Goal: Task Accomplishment & Management: Complete application form

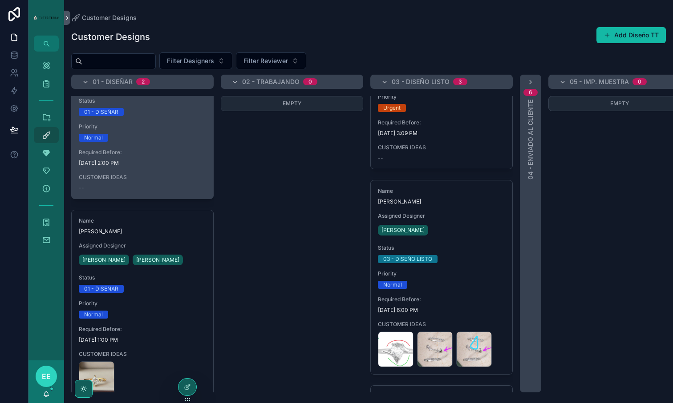
scroll to position [82, 0]
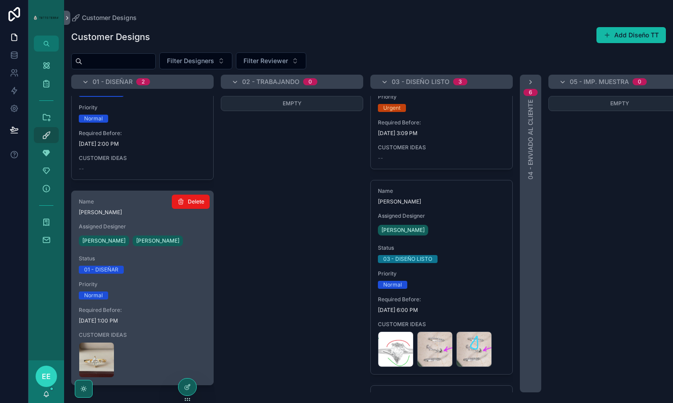
click at [170, 272] on div "01 - DISEÑAR" at bounding box center [142, 270] width 127 height 8
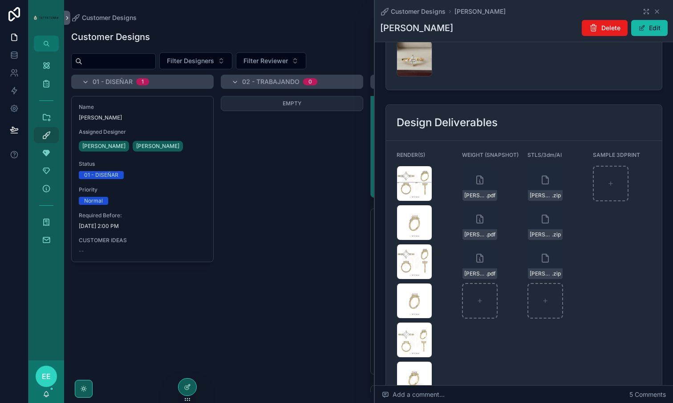
scroll to position [1152, 0]
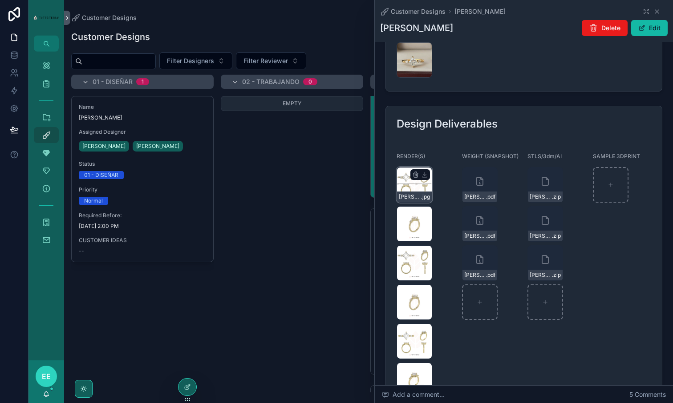
click at [408, 167] on div "Carlos-Moreno-Gallardo-PEAR-(2) .jpg" at bounding box center [414, 185] width 36 height 36
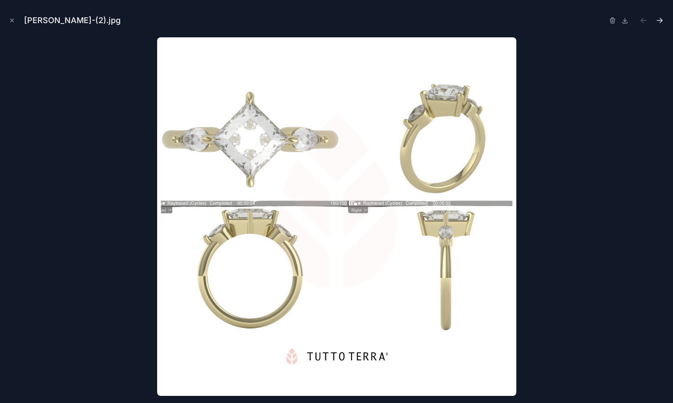
click at [662, 20] on icon "Next file" at bounding box center [659, 20] width 9 height 9
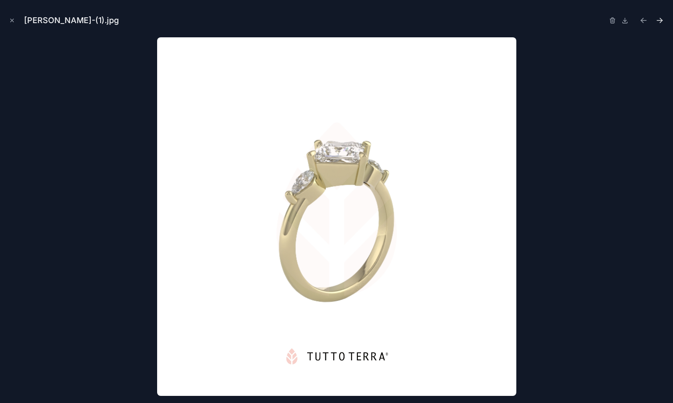
click at [662, 20] on icon "Next file" at bounding box center [659, 20] width 9 height 9
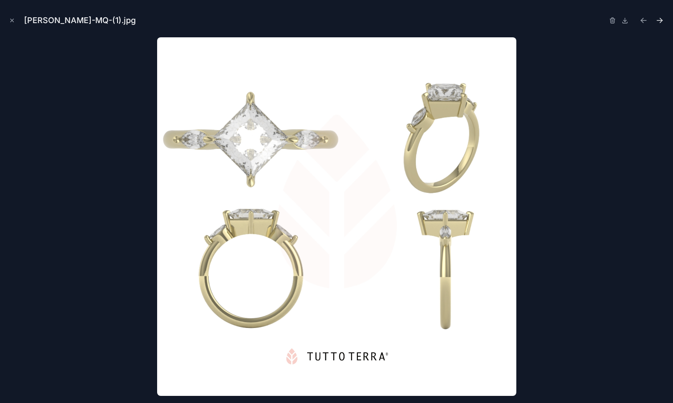
click at [662, 20] on icon "Next file" at bounding box center [659, 20] width 9 height 9
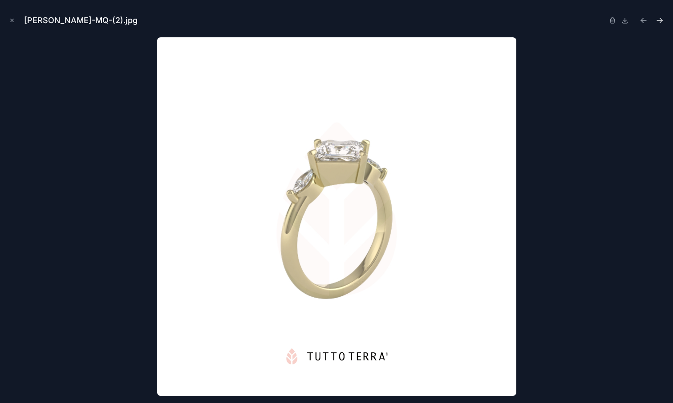
click at [662, 20] on icon "Next file" at bounding box center [659, 20] width 9 height 9
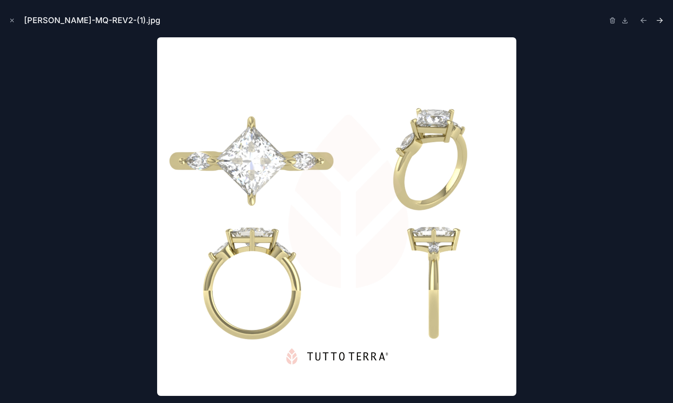
click at [662, 20] on icon "Next file" at bounding box center [659, 20] width 9 height 9
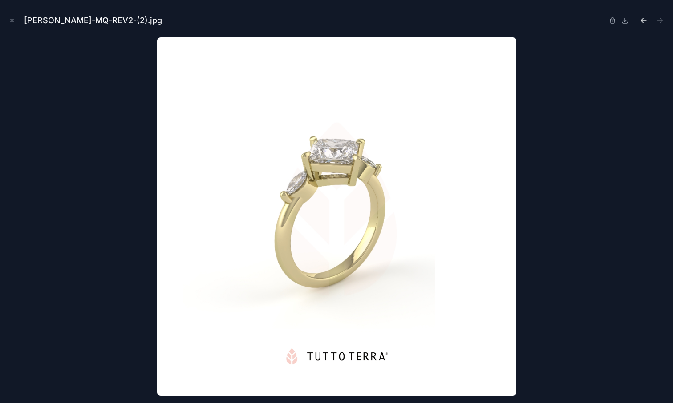
click at [641, 20] on icon "Previous file" at bounding box center [641, 19] width 2 height 2
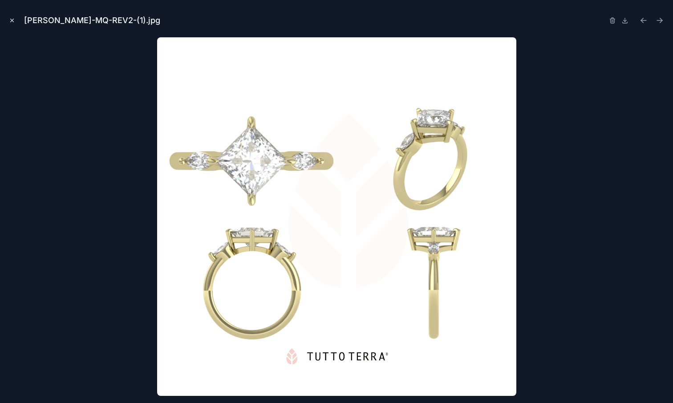
click at [12, 20] on icon "Close modal" at bounding box center [12, 20] width 3 height 3
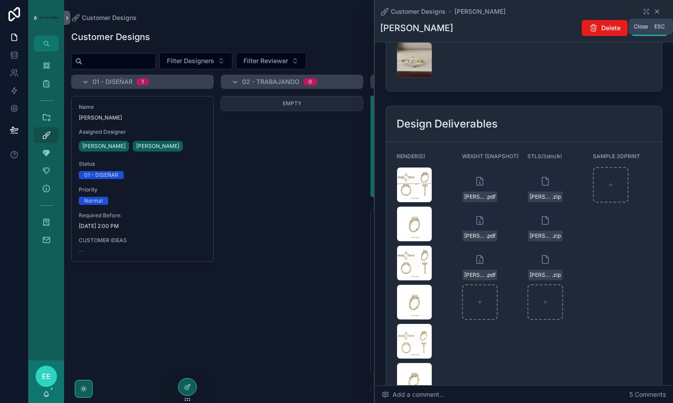
click at [656, 10] on icon "scrollable content" at bounding box center [656, 11] width 7 height 7
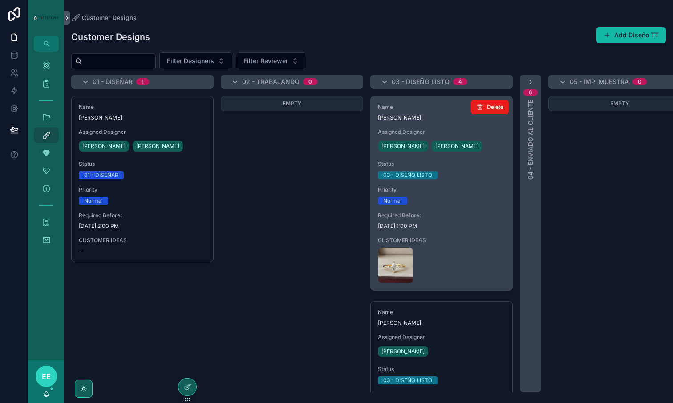
click at [474, 213] on span "Required Before:" at bounding box center [441, 215] width 127 height 7
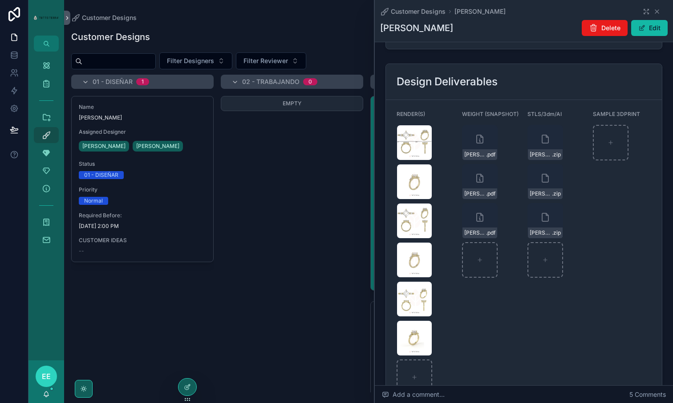
scroll to position [1216, 0]
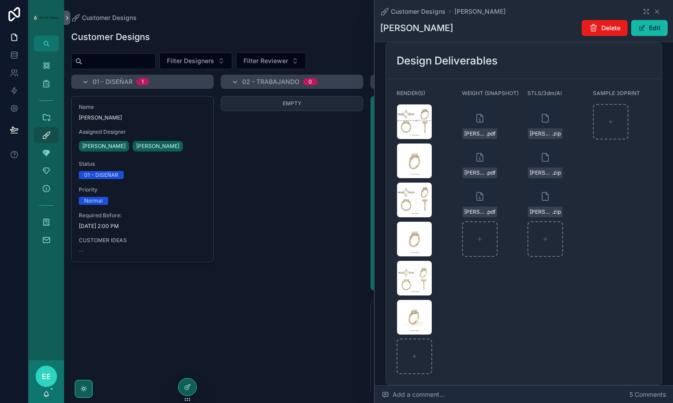
click at [467, 394] on div "Add a comment... 5 Comments" at bounding box center [524, 395] width 298 height 18
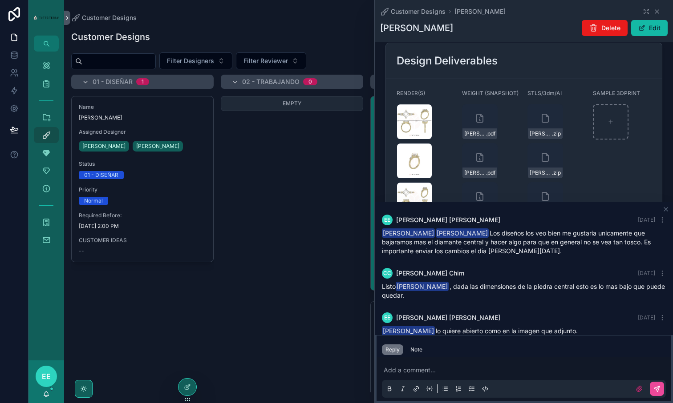
scroll to position [84, 0]
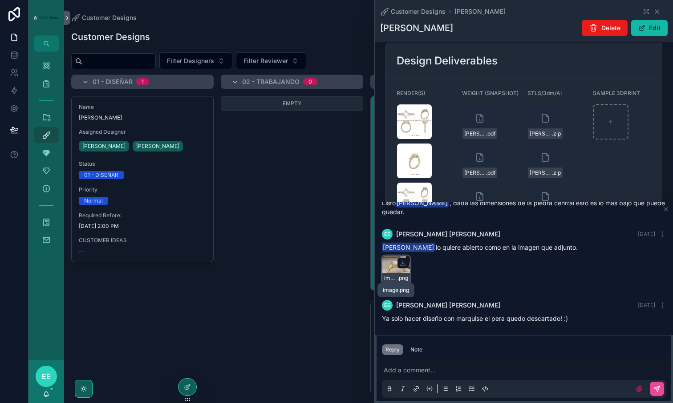
click at [395, 275] on span "image" at bounding box center [390, 278] width 13 height 7
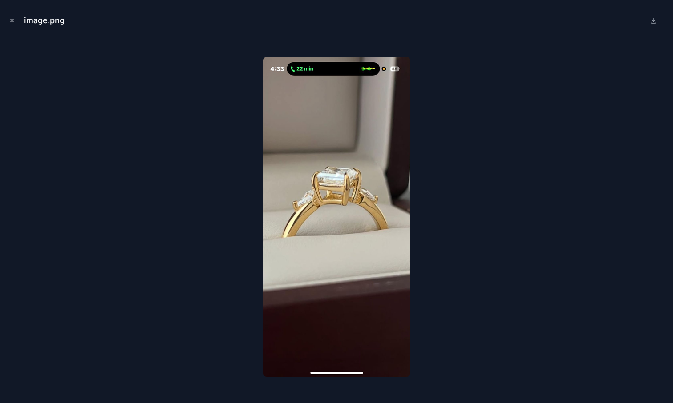
click at [13, 21] on icon "Close modal" at bounding box center [12, 20] width 3 height 3
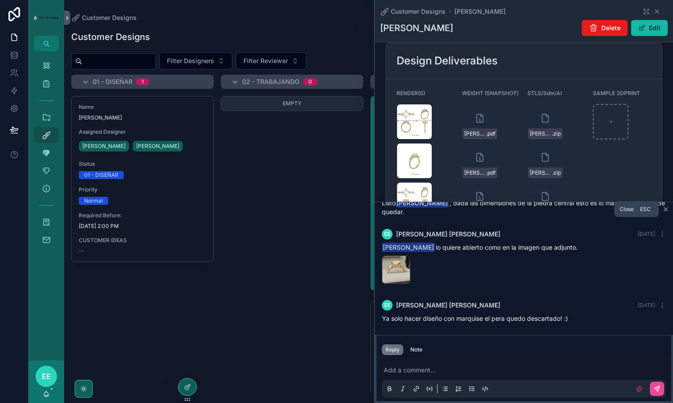
click at [665, 211] on icon "scrollable content" at bounding box center [665, 209] width 7 height 7
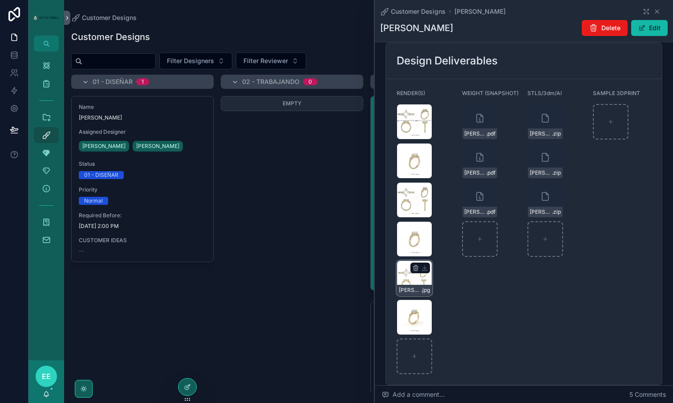
click at [411, 261] on div "Carlos-Moreno-Gallardo-MQ-REV2-(1) .jpg" at bounding box center [414, 279] width 36 height 36
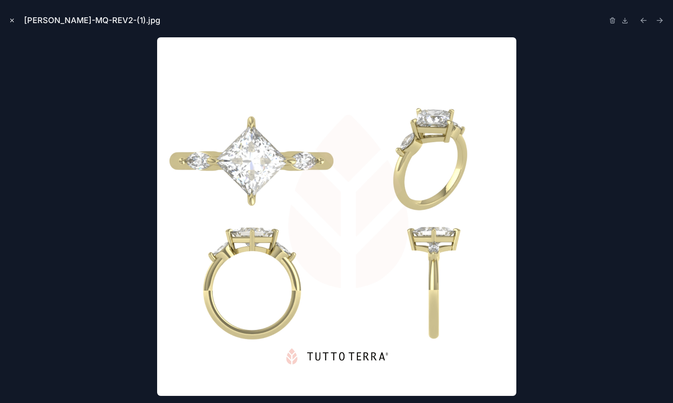
click at [14, 20] on icon "Close modal" at bounding box center [12, 20] width 6 height 6
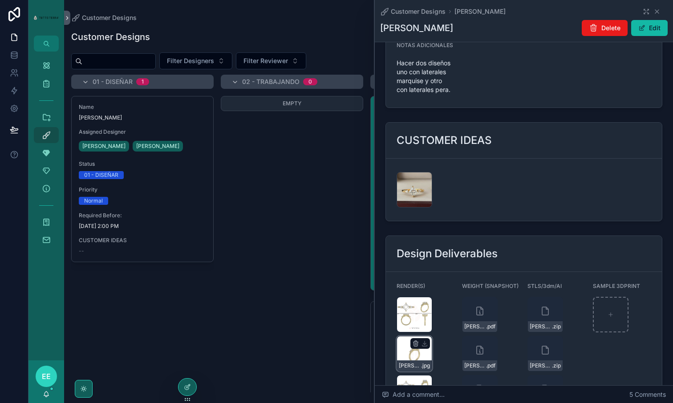
scroll to position [1216, 0]
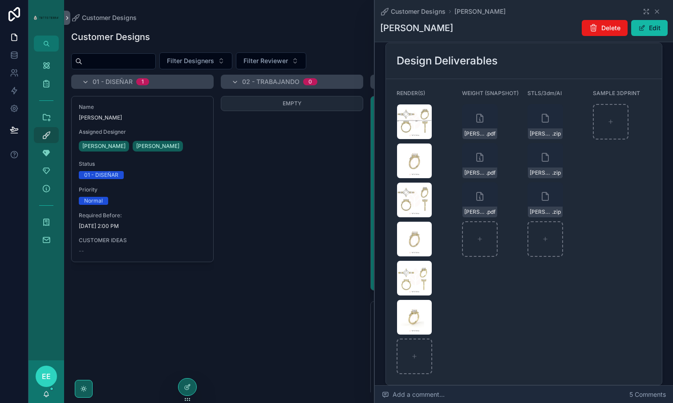
click at [426, 393] on span "Add a comment..." at bounding box center [413, 395] width 63 height 9
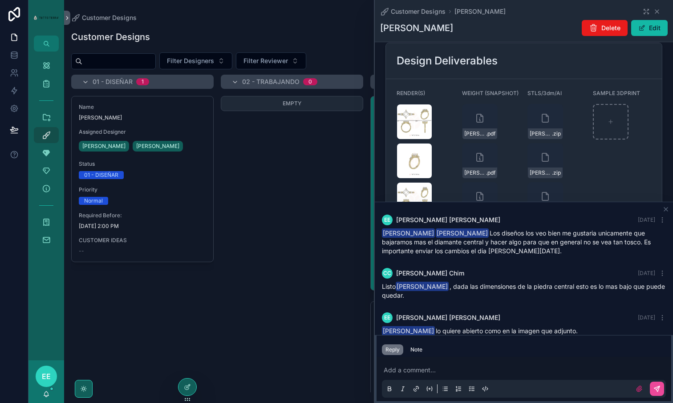
scroll to position [119, 0]
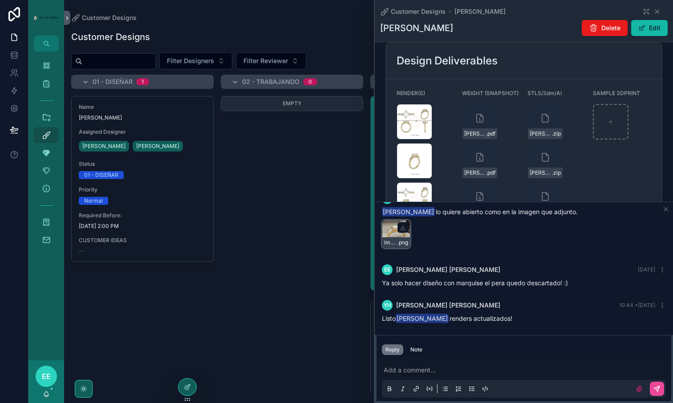
click at [397, 238] on div "image .png" at bounding box center [396, 243] width 28 height 11
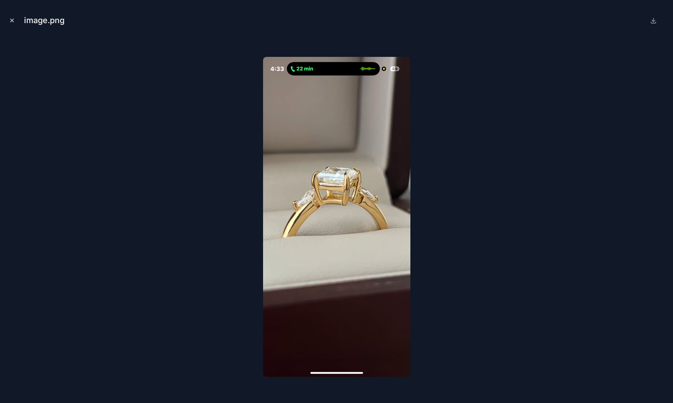
click at [13, 19] on icon "Close modal" at bounding box center [12, 20] width 3 height 3
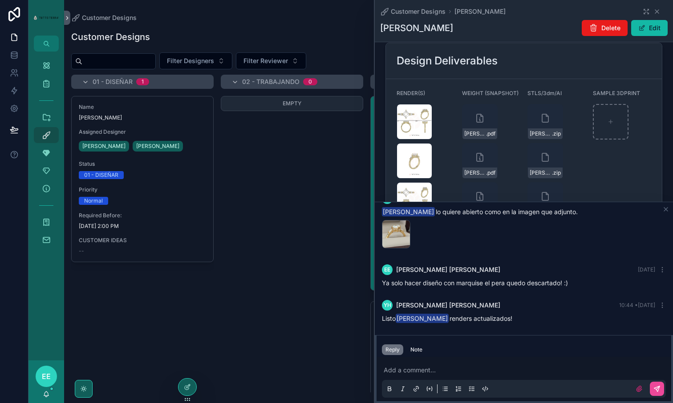
click at [408, 365] on div "Add a comment..." at bounding box center [524, 379] width 284 height 37
click at [406, 371] on p "scrollable content" at bounding box center [525, 370] width 284 height 9
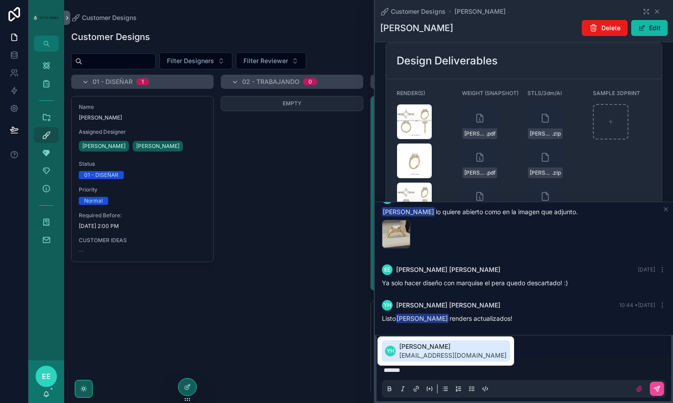
click at [408, 354] on span "yamilihaas@tuttoterra.com" at bounding box center [452, 355] width 107 height 9
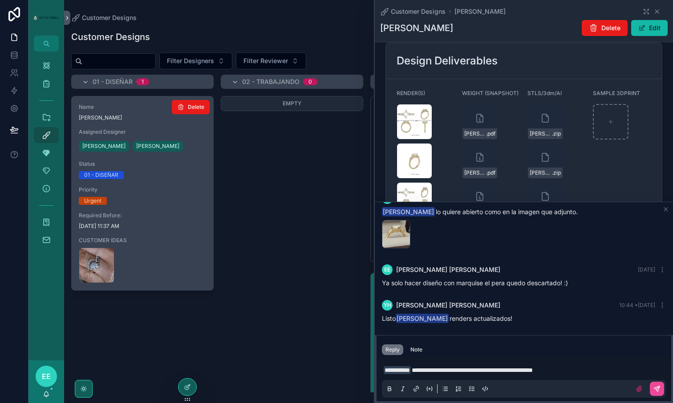
click at [149, 178] on div "01 - DISEÑAR" at bounding box center [142, 175] width 127 height 8
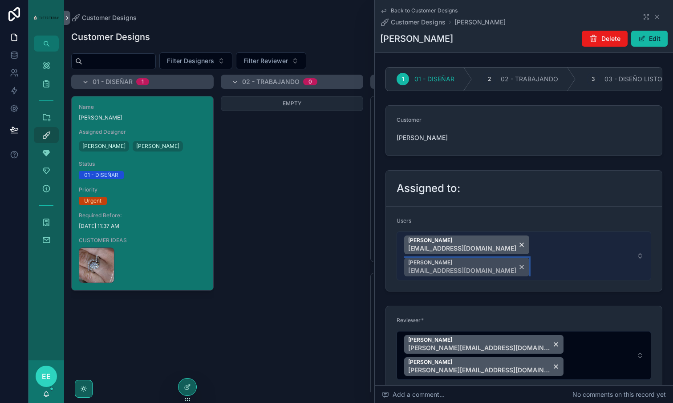
click at [529, 258] on div "Yamili Haas yamilihaas@tuttoterra.com" at bounding box center [466, 267] width 125 height 19
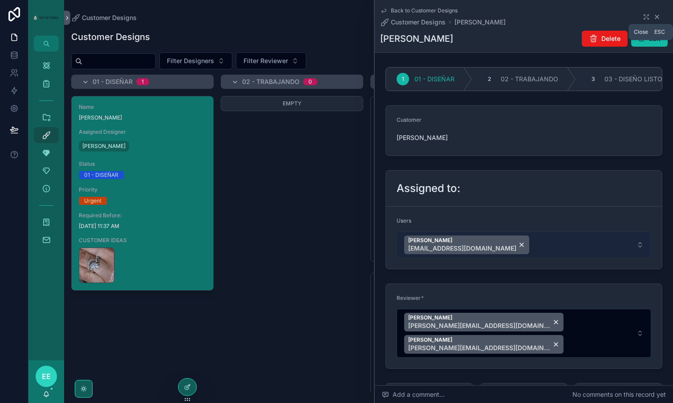
click at [657, 16] on icon "scrollable content" at bounding box center [656, 16] width 7 height 7
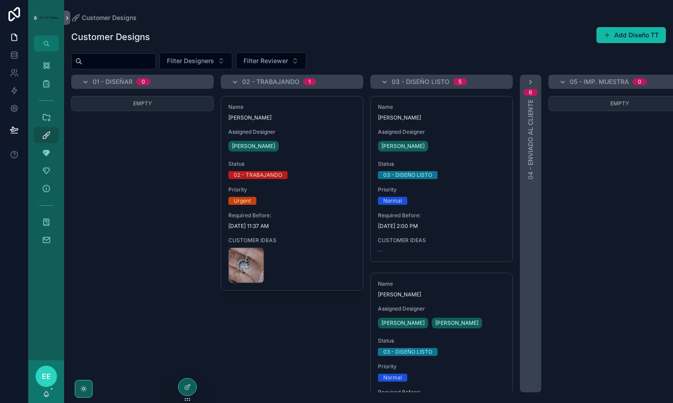
click at [160, 208] on div "Empty" at bounding box center [142, 244] width 142 height 297
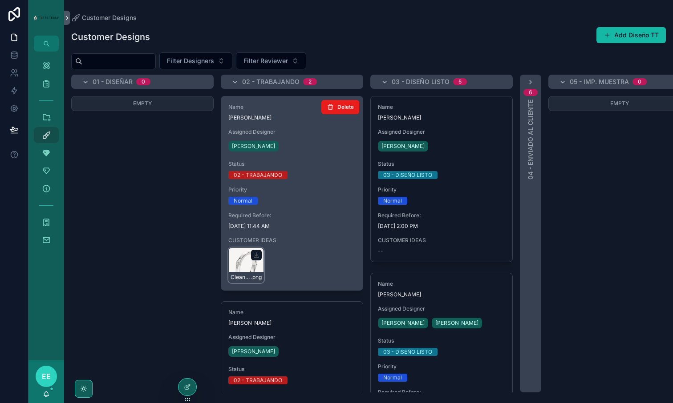
click at [246, 263] on div "CleanShot-2025-09-10-at-11.30.18@2x .png" at bounding box center [246, 266] width 36 height 36
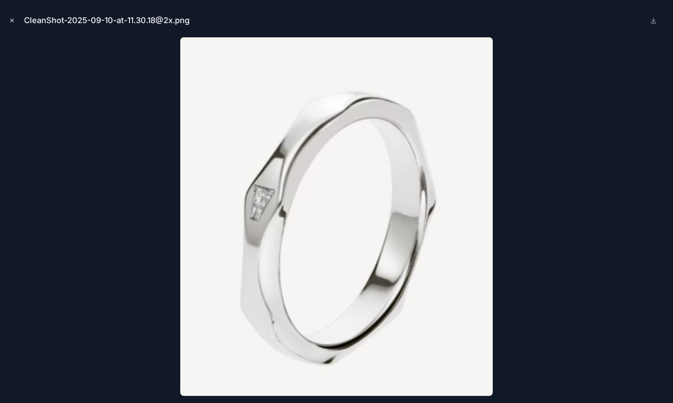
click at [11, 19] on icon "Close modal" at bounding box center [12, 20] width 6 height 6
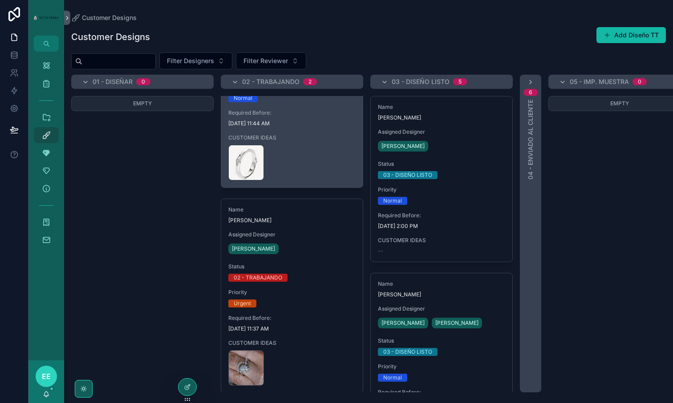
scroll to position [111, 0]
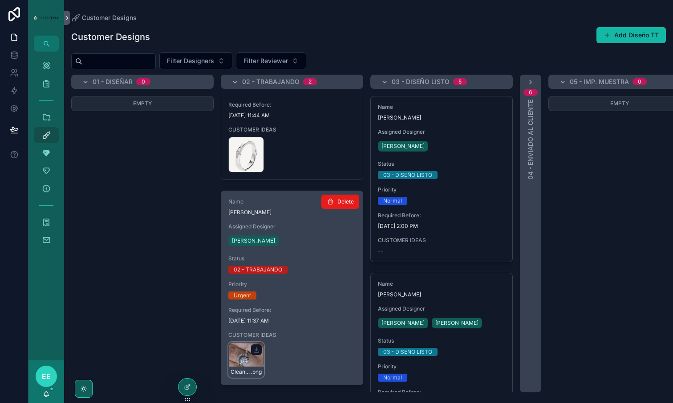
click at [239, 358] on div "CleanShot-2025-09-10-at-11.30.08@2x .png" at bounding box center [246, 360] width 36 height 36
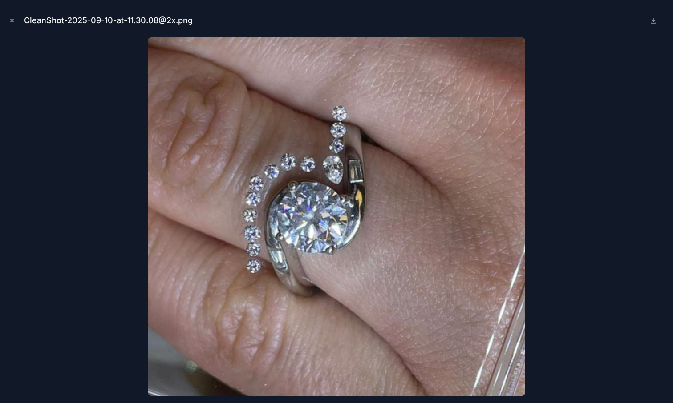
click at [9, 20] on icon "Close modal" at bounding box center [12, 20] width 6 height 6
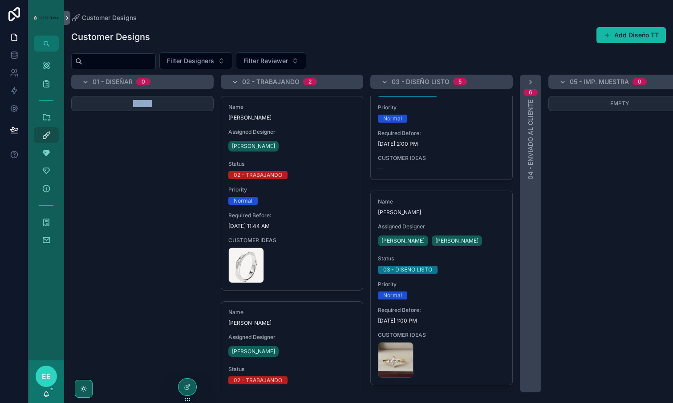
scroll to position [87, 0]
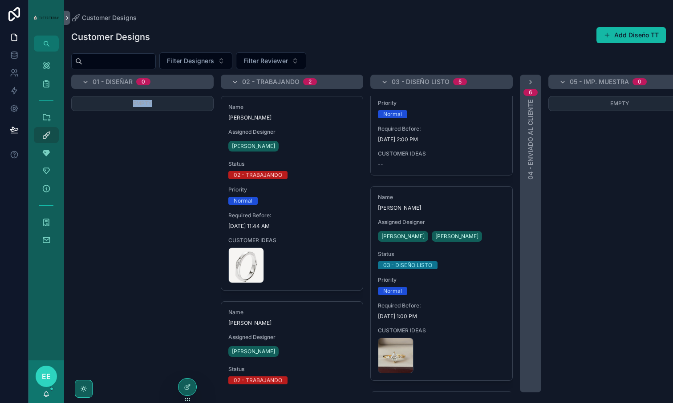
click at [194, 234] on div "Empty" at bounding box center [142, 244] width 142 height 297
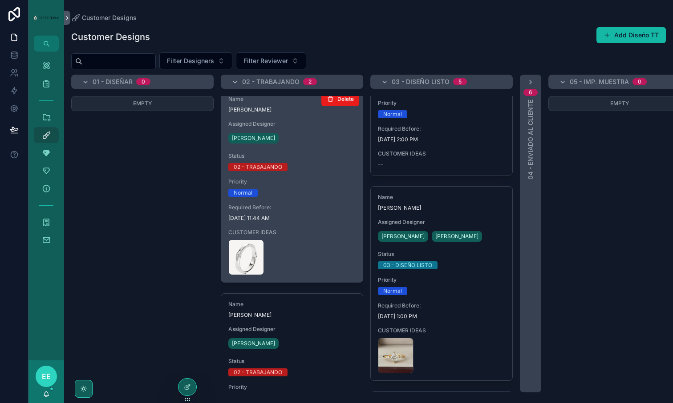
scroll to position [0, 0]
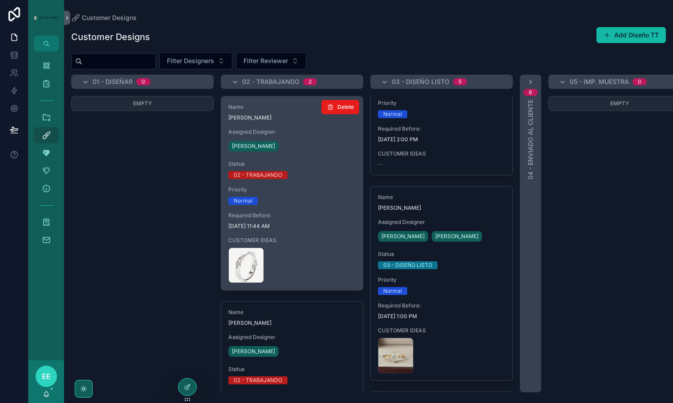
click at [291, 230] on div "Name Edgar Assigned Designer Yamili Haas Status 02 - TRABAJANDO Priority Normal…" at bounding box center [291, 194] width 141 height 194
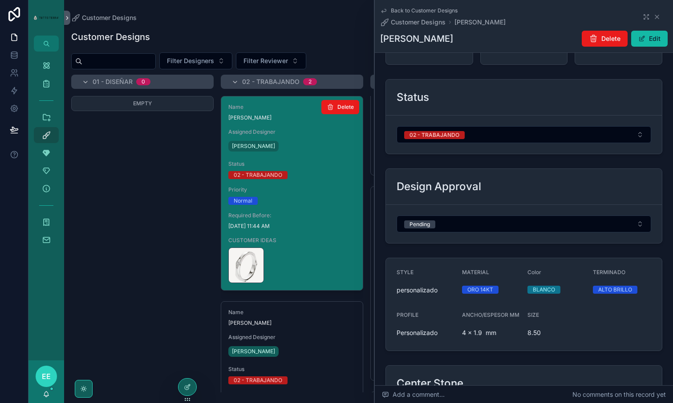
scroll to position [111, 0]
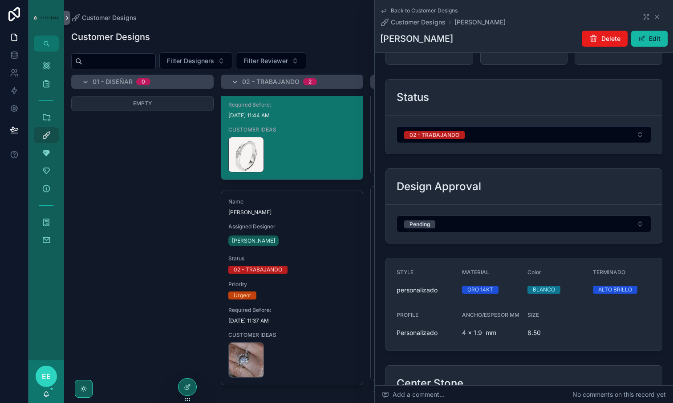
click at [346, 268] on div "02 - TRABAJANDO" at bounding box center [291, 270] width 127 height 8
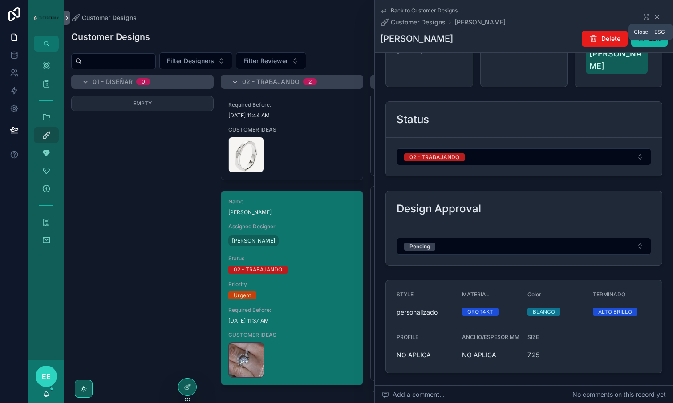
click at [654, 15] on icon "scrollable content" at bounding box center [656, 16] width 7 height 7
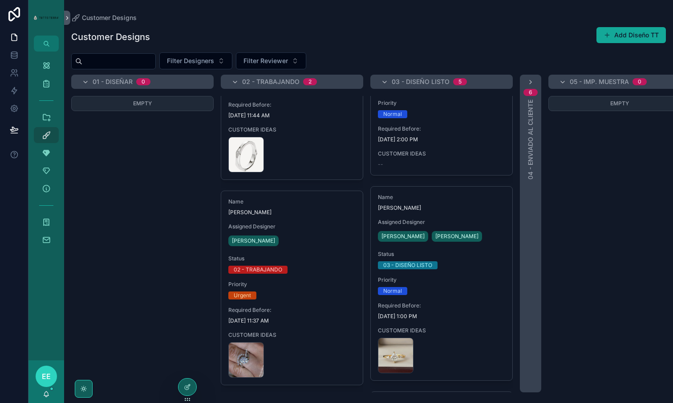
click at [634, 40] on button "Add Diseño TT" at bounding box center [630, 35] width 69 height 16
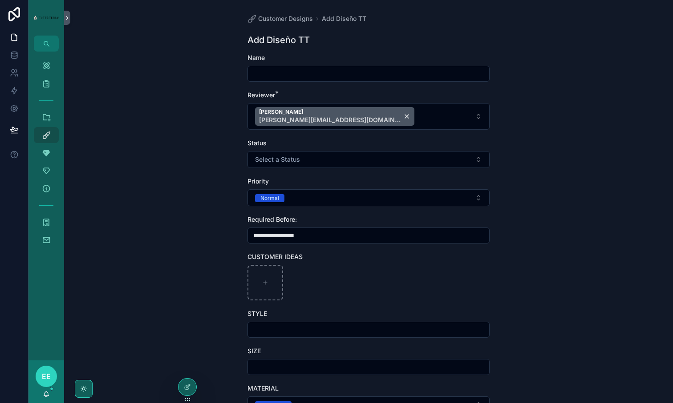
click at [286, 73] on input "scrollable content" at bounding box center [368, 74] width 241 height 12
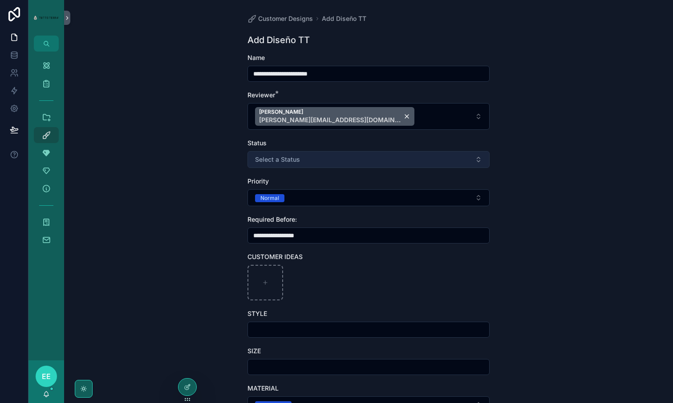
type input "**********"
click at [290, 158] on span "Select a Status" at bounding box center [277, 159] width 45 height 9
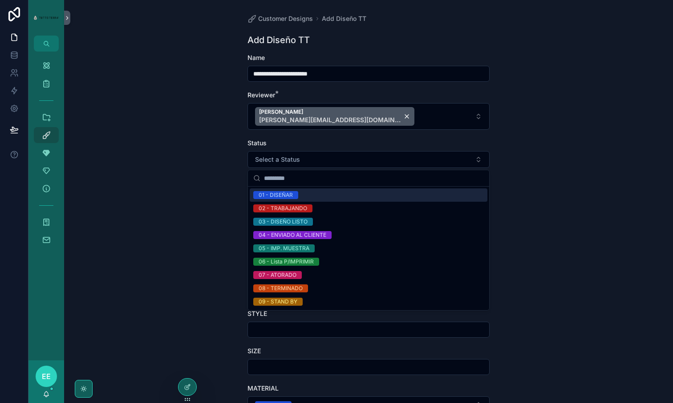
click at [284, 193] on div "01 - DISEÑAR" at bounding box center [275, 195] width 34 height 8
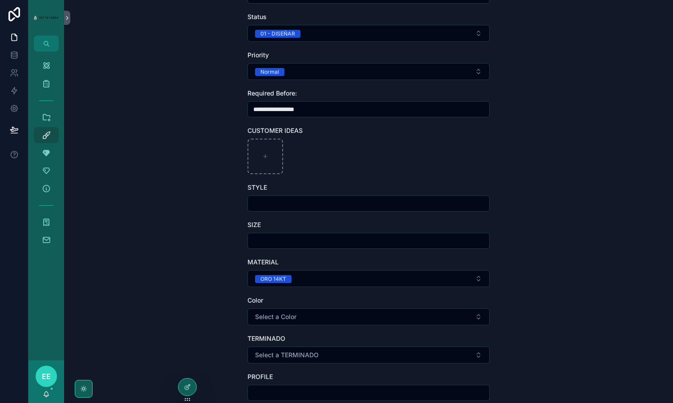
scroll to position [145, 0]
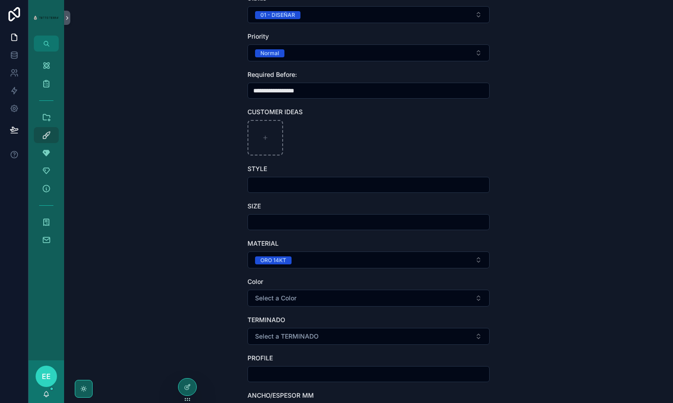
click at [286, 183] on input "scrollable content" at bounding box center [368, 185] width 241 height 12
type input "**********"
click at [274, 219] on input "scrollable content" at bounding box center [368, 222] width 241 height 12
type input "****"
click at [179, 220] on div "**********" at bounding box center [368, 56] width 608 height 403
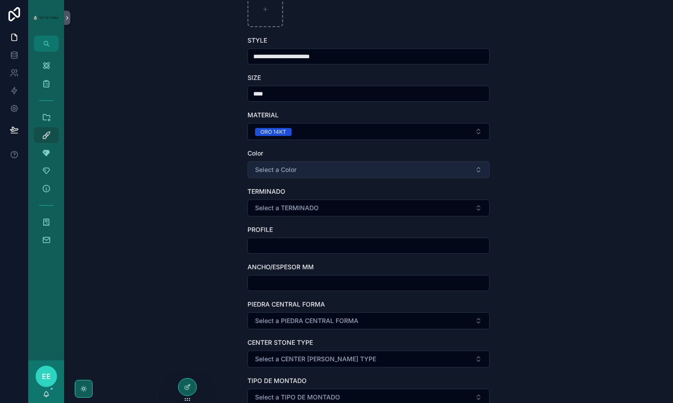
scroll to position [278, 0]
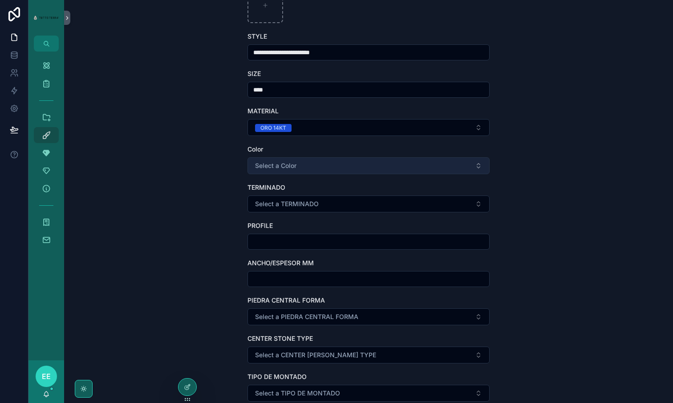
click at [292, 165] on span "Select a Color" at bounding box center [275, 165] width 41 height 9
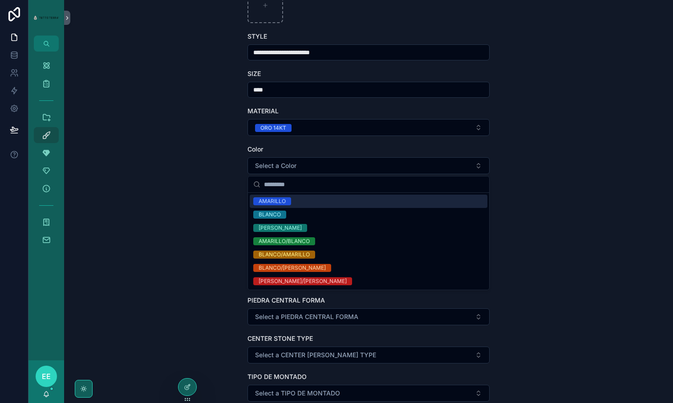
click at [278, 206] on div "AMARILLO" at bounding box center [369, 201] width 238 height 13
type input "**********"
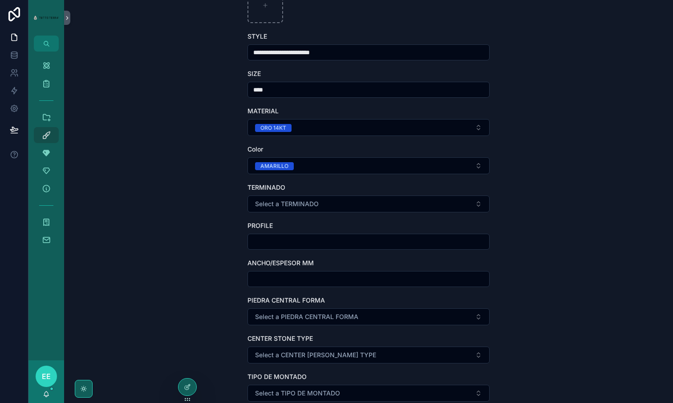
click at [208, 191] on div "**********" at bounding box center [368, 201] width 608 height 403
click at [277, 195] on div "TERMINADO Select a TERMINADO" at bounding box center [368, 197] width 242 height 29
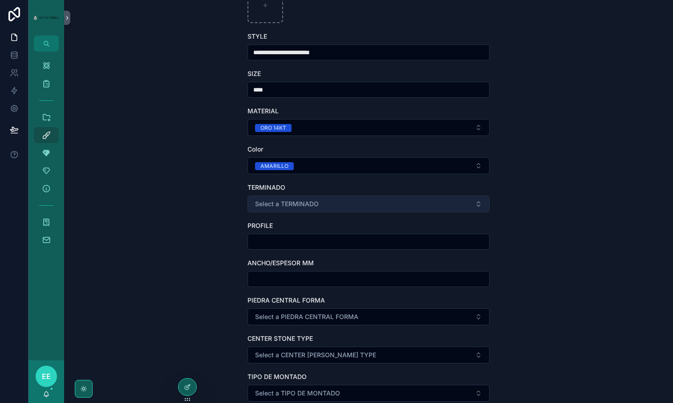
click at [277, 204] on span "Select a TERMINADO" at bounding box center [287, 204] width 64 height 9
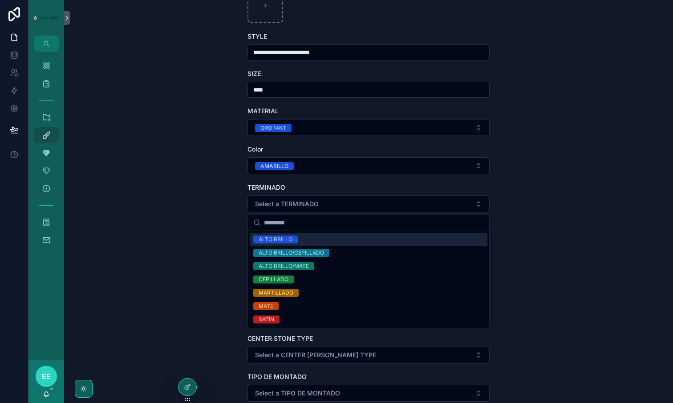
click at [280, 240] on div "ALTO BRILLO" at bounding box center [275, 240] width 34 height 8
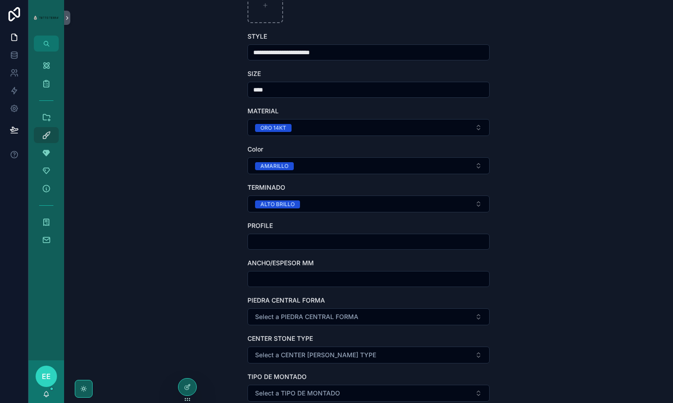
click at [274, 249] on div "scrollable content" at bounding box center [368, 242] width 242 height 16
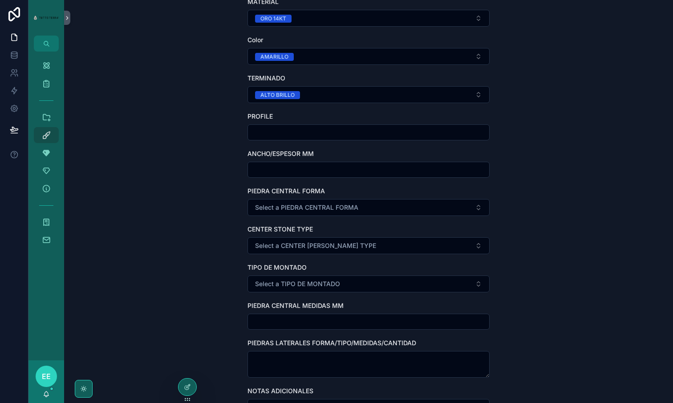
scroll to position [411, 0]
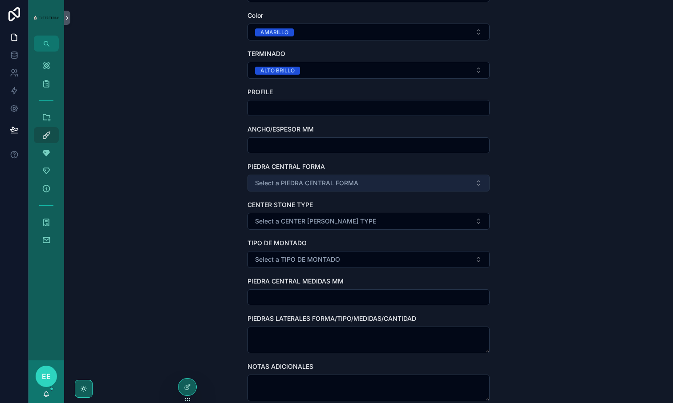
click at [286, 181] on span "Select a PIEDRA CENTRAL FORMA" at bounding box center [306, 183] width 103 height 9
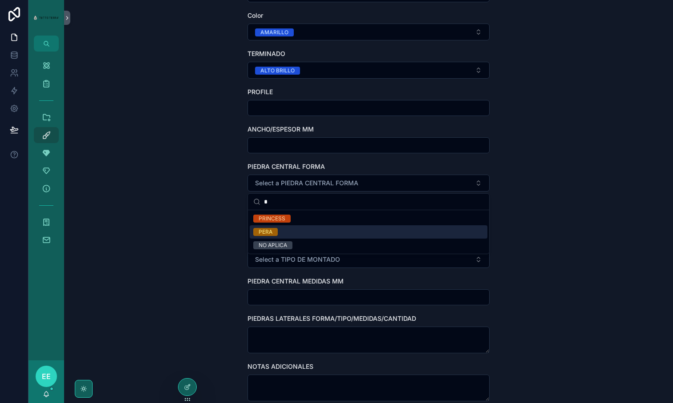
type input "*"
click at [270, 233] on div "PERA" at bounding box center [265, 232] width 14 height 8
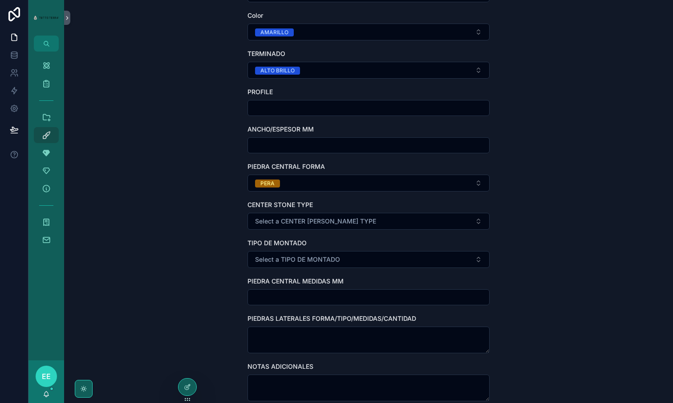
click at [216, 215] on div "**********" at bounding box center [368, 201] width 608 height 403
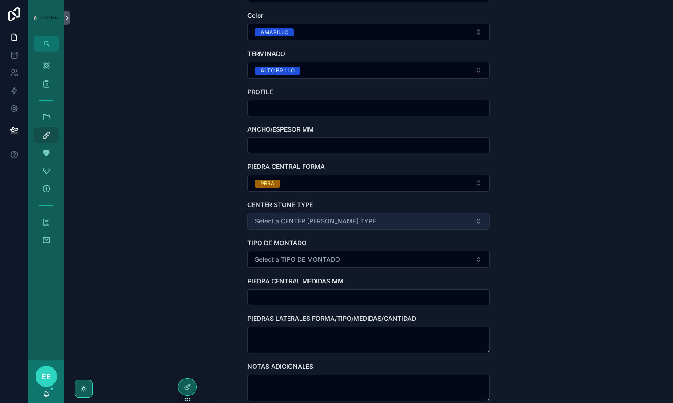
click at [301, 220] on span "Select a CENTER STONE TYPE" at bounding box center [315, 221] width 121 height 9
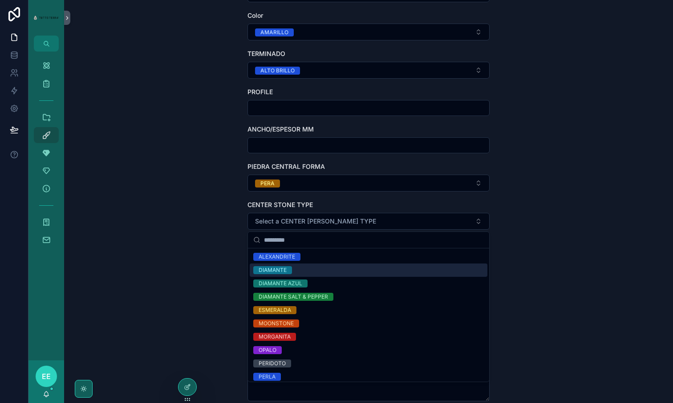
click at [275, 270] on div "DIAMANTE" at bounding box center [272, 270] width 28 height 8
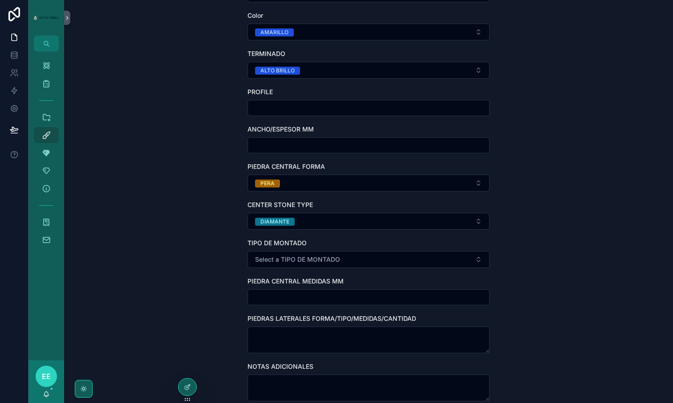
click at [230, 247] on div "**********" at bounding box center [368, 201] width 608 height 403
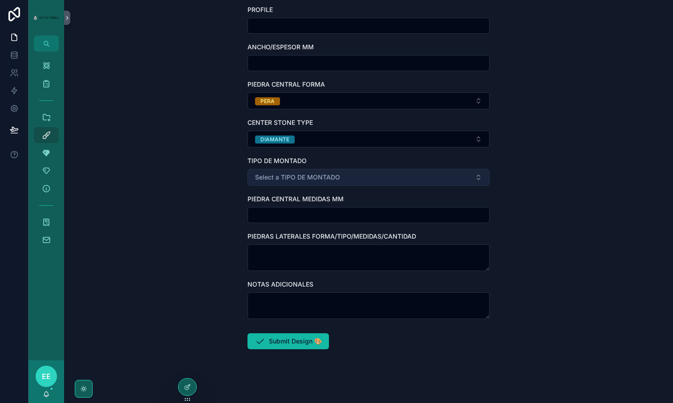
scroll to position [497, 0]
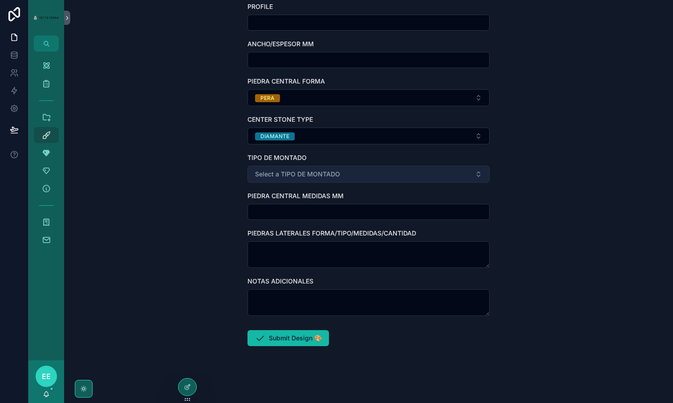
click at [301, 174] on span "Select a TIPO DE MONTADO" at bounding box center [297, 174] width 85 height 9
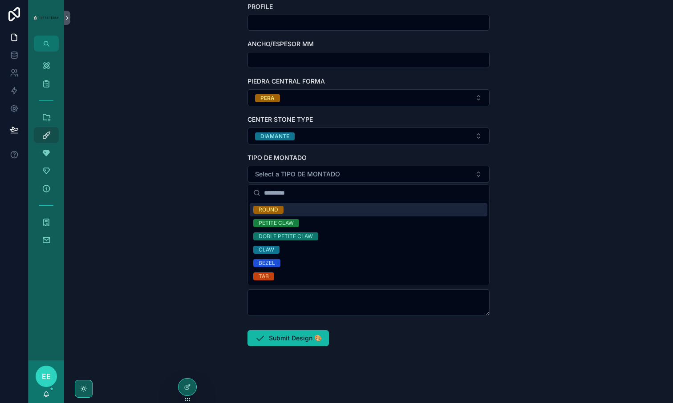
click at [271, 210] on div "ROUND" at bounding box center [268, 210] width 20 height 8
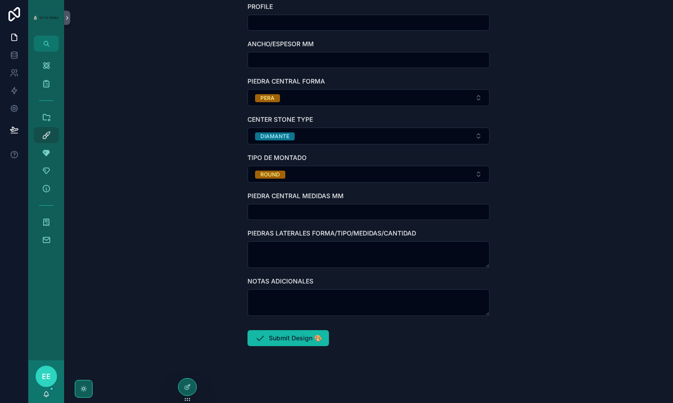
click at [211, 185] on div "**********" at bounding box center [368, 201] width 608 height 403
click at [274, 213] on input "scrollable content" at bounding box center [368, 212] width 241 height 12
paste input "**********"
type input "**********"
click at [156, 209] on div "**********" at bounding box center [368, 201] width 608 height 403
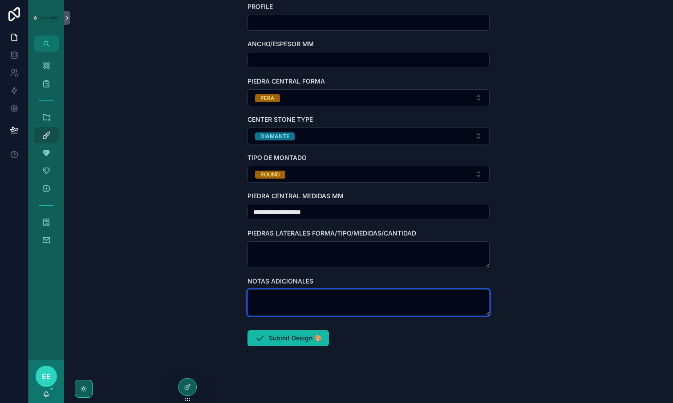
click at [263, 305] on textarea "scrollable content" at bounding box center [368, 303] width 242 height 27
type textarea "*"
type textarea "**********"
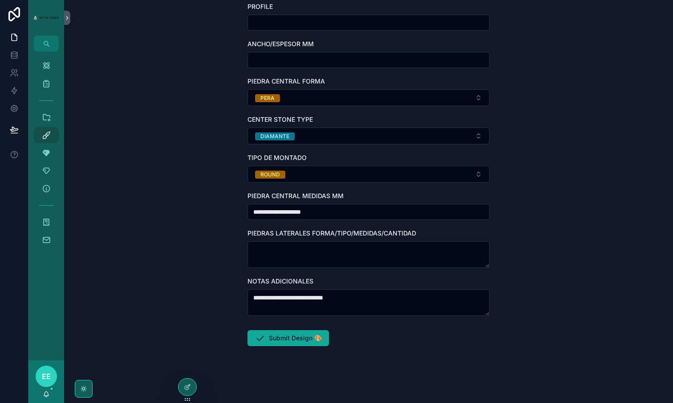
click at [277, 339] on button "Submit Design 🎨" at bounding box center [287, 338] width 81 height 16
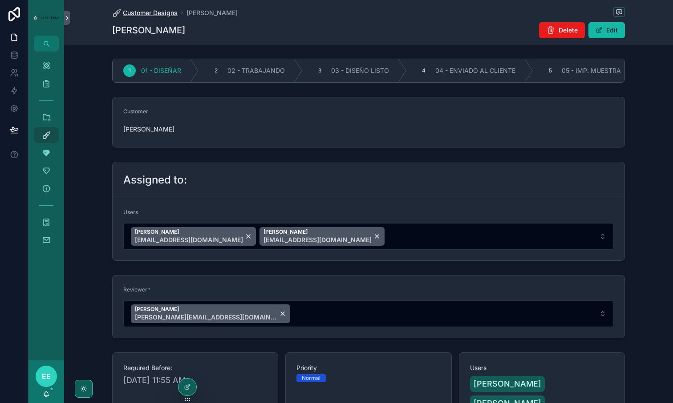
click at [147, 12] on span "Customer Designs" at bounding box center [150, 12] width 55 height 9
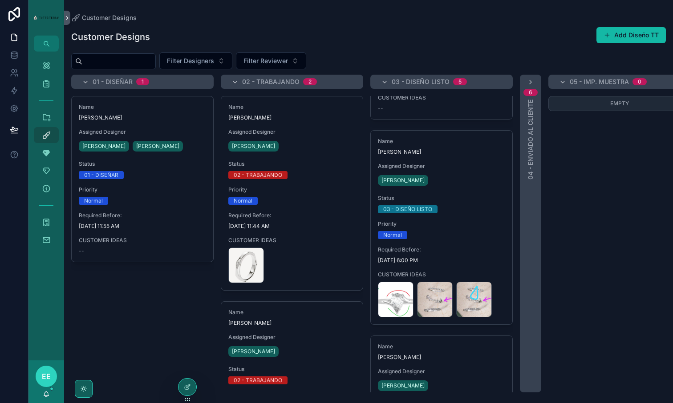
scroll to position [537, 0]
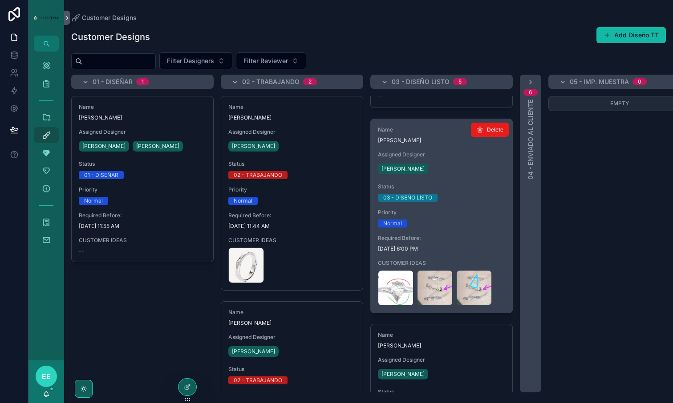
click at [460, 212] on span "Priority" at bounding box center [441, 212] width 127 height 7
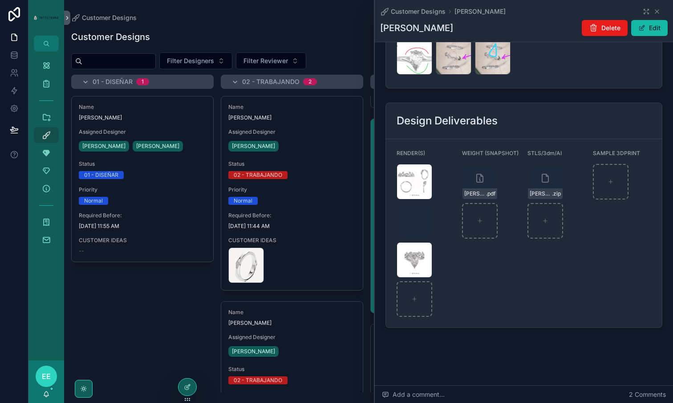
scroll to position [1172, 0]
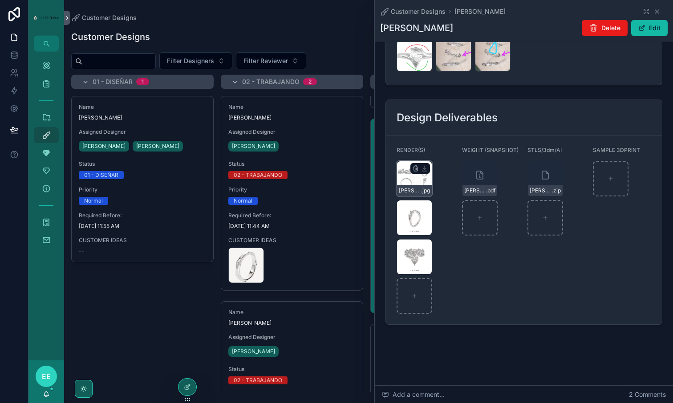
click at [409, 185] on div "Mizraim-Romero-Bertoni-(1) .jpg" at bounding box center [414, 179] width 36 height 36
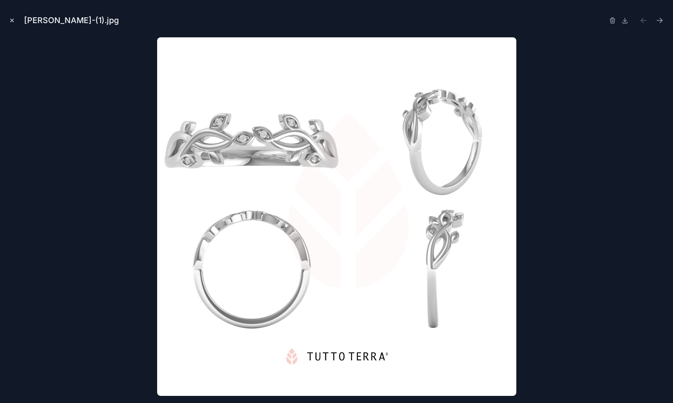
click at [13, 20] on icon "Close modal" at bounding box center [12, 20] width 6 height 6
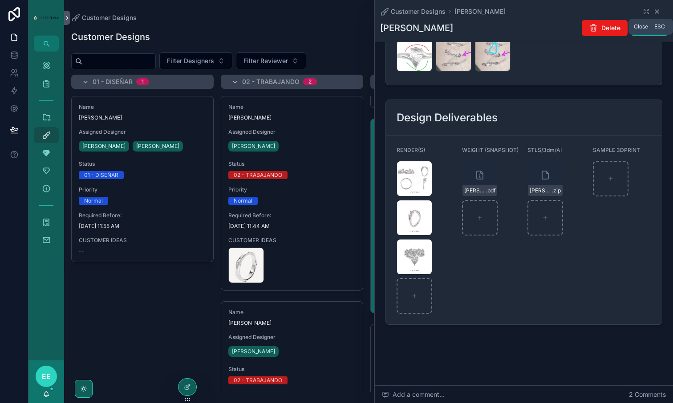
click at [660, 12] on icon "scrollable content" at bounding box center [656, 11] width 7 height 7
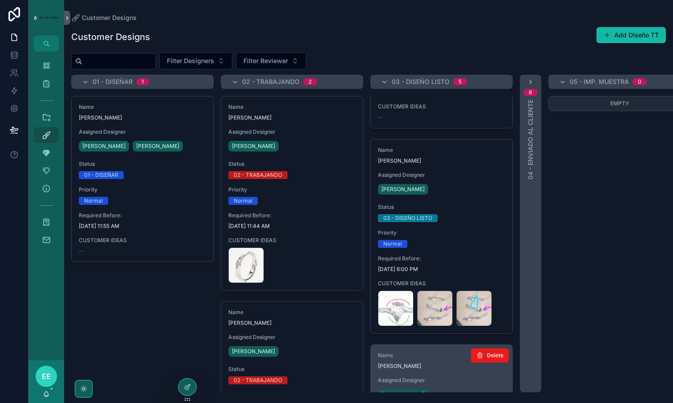
scroll to position [517, 0]
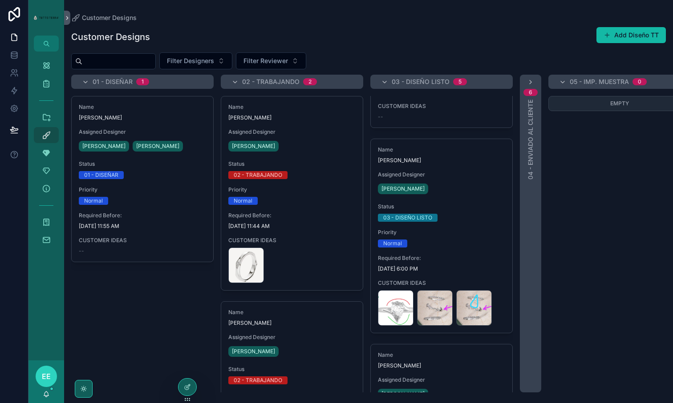
click at [107, 61] on input "scrollable content" at bounding box center [118, 61] width 73 height 12
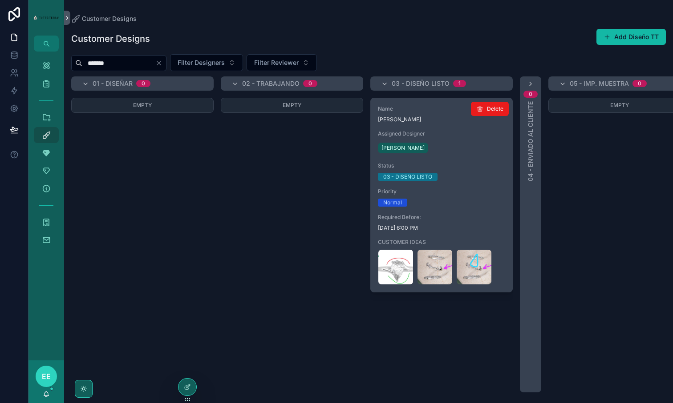
type input "*******"
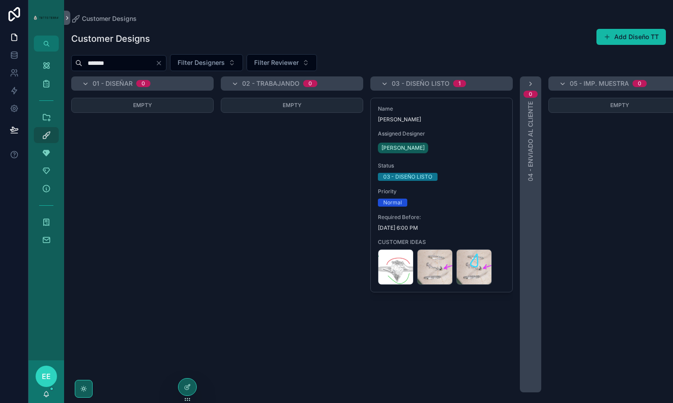
click at [162, 60] on icon "Clear" at bounding box center [158, 63] width 7 height 7
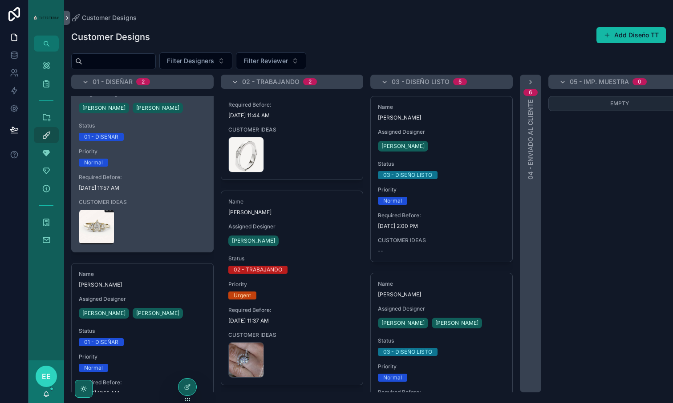
scroll to position [82, 0]
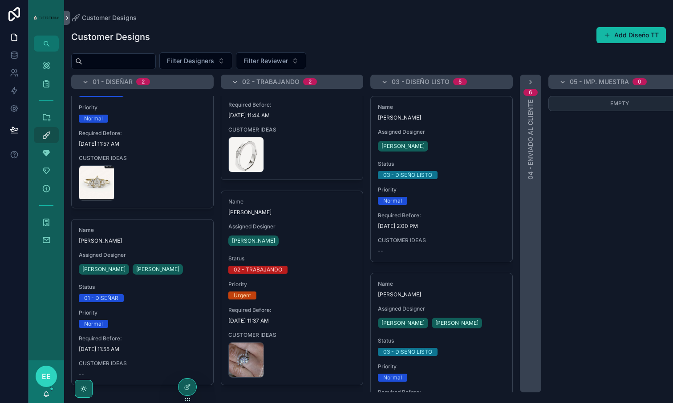
click at [47, 377] on span "EE" at bounding box center [46, 376] width 9 height 11
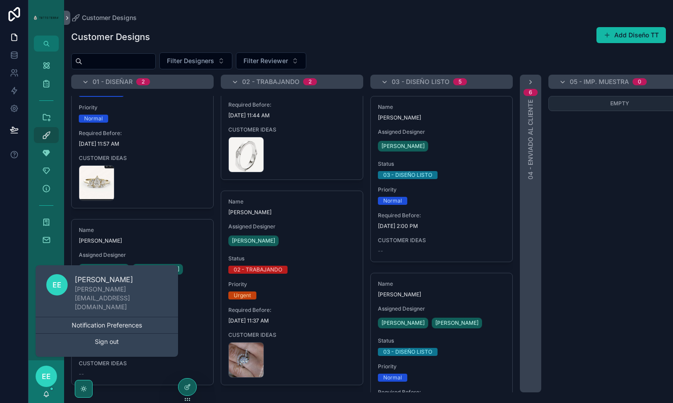
click at [392, 34] on div "Customer Designs Add Diseño TT" at bounding box center [368, 37] width 594 height 20
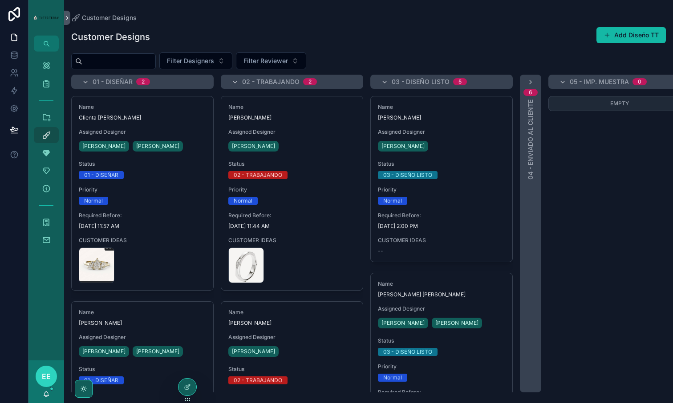
click at [403, 51] on div "Customer Designs Add Diseño TT Filter Designers Filter Reviewer 01 - DISEÑAR 2 …" at bounding box center [368, 206] width 608 height 371
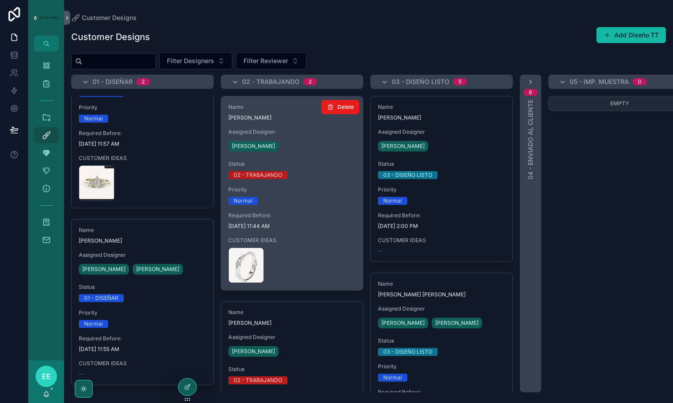
click at [318, 236] on div "Name Edgar Assigned Designer Yamili Haas Status 02 - TRABAJANDO Priority Normal…" at bounding box center [291, 194] width 141 height 194
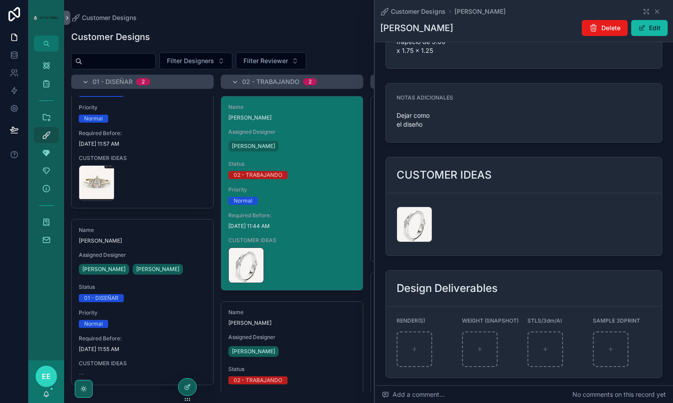
scroll to position [913, 0]
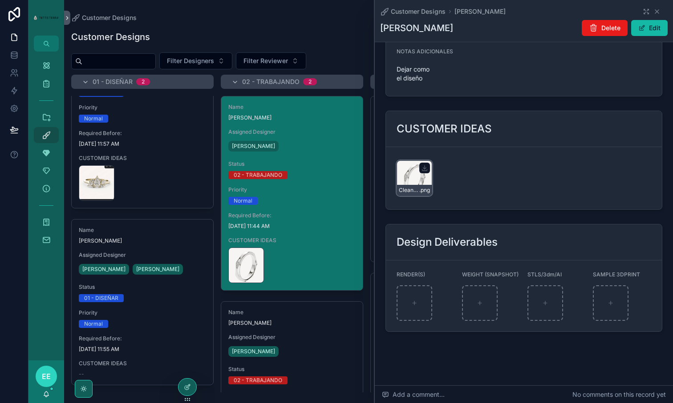
click at [410, 169] on div "CleanShot-2025-09-10-at-11.30.18@2x .png" at bounding box center [414, 179] width 36 height 36
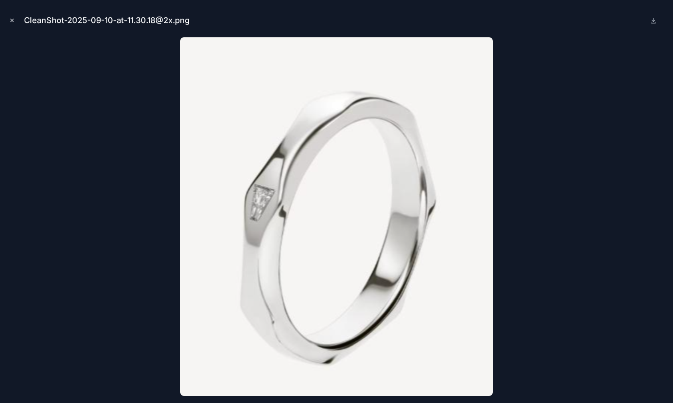
click at [12, 20] on icon "Close modal" at bounding box center [12, 20] width 3 height 3
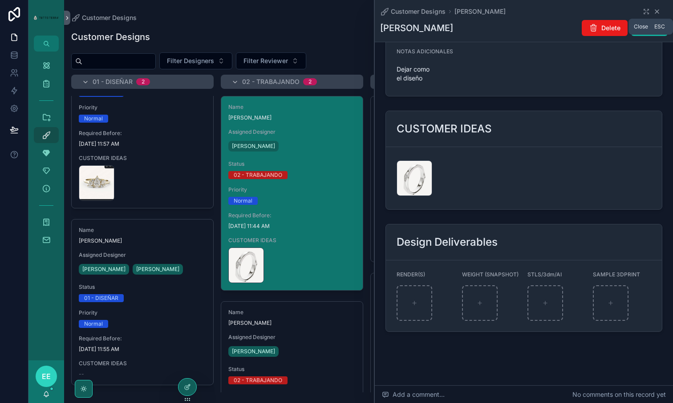
click at [657, 10] on icon "scrollable content" at bounding box center [656, 11] width 7 height 7
